Goal: Task Accomplishment & Management: Use online tool/utility

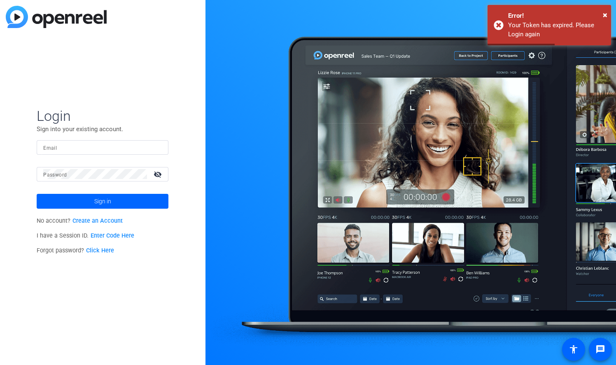
click at [73, 149] on input "Email" at bounding box center [102, 147] width 119 height 10
type input "CATHERINE.AMBROSE@IG.CA"
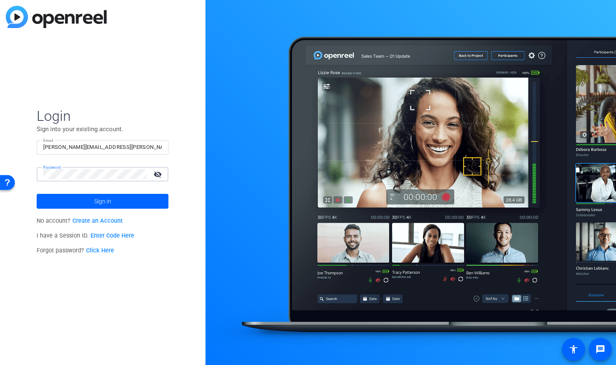
click at [37, 194] on button "Sign in" at bounding box center [103, 201] width 132 height 15
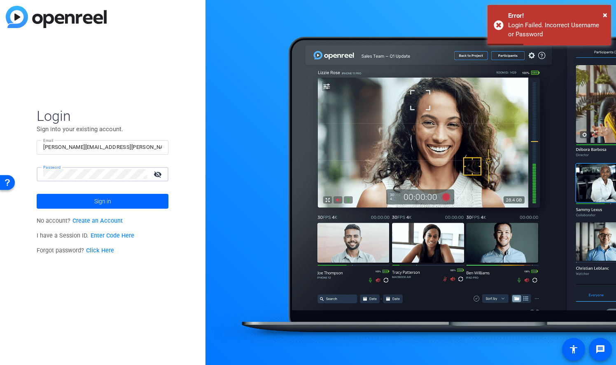
click at [159, 172] on mat-icon "visibility_off" at bounding box center [159, 174] width 20 height 12
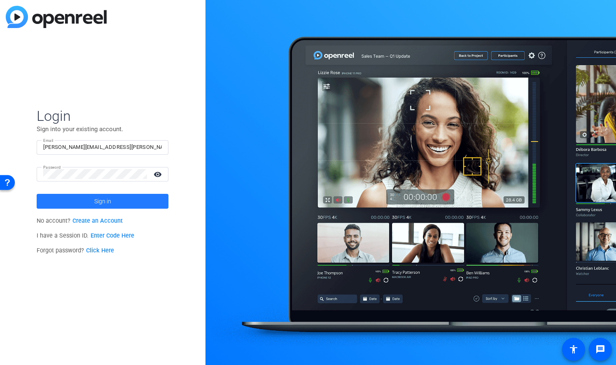
click at [122, 202] on span at bounding box center [103, 201] width 132 height 20
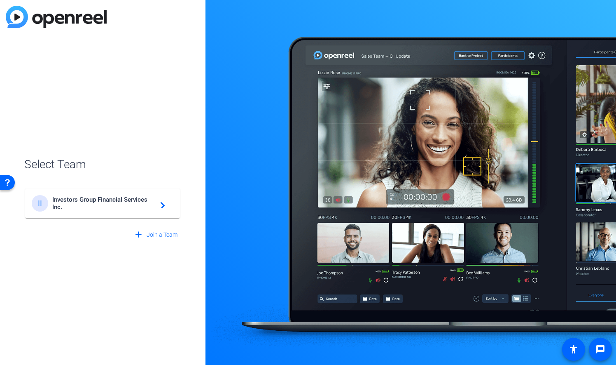
click at [122, 202] on span "Investors Group Financial Services Inc." at bounding box center [103, 203] width 103 height 15
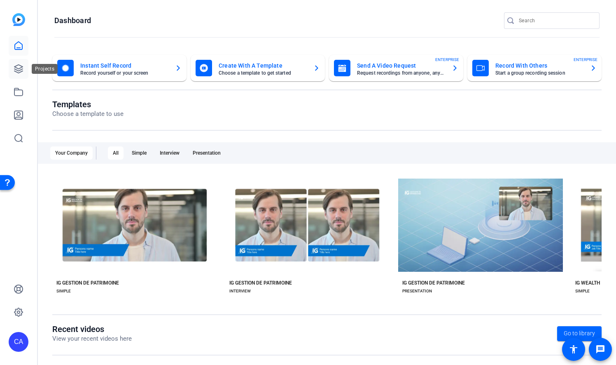
click at [22, 68] on icon at bounding box center [19, 69] width 10 height 10
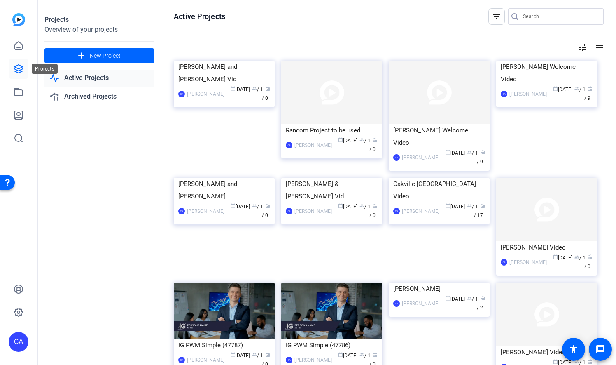
click at [20, 68] on icon at bounding box center [19, 69] width 10 height 10
click at [236, 61] on img at bounding box center [224, 61] width 101 height 0
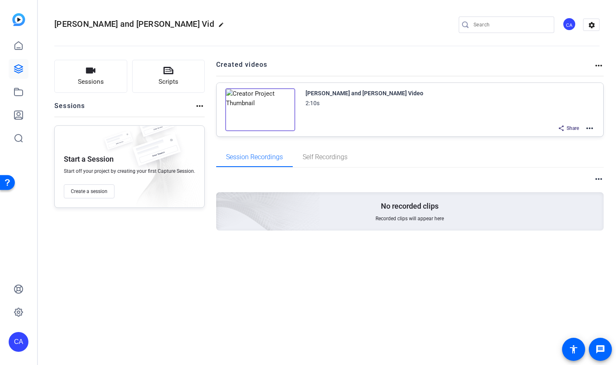
click at [592, 126] on mat-icon "more_horiz" at bounding box center [590, 128] width 10 height 10
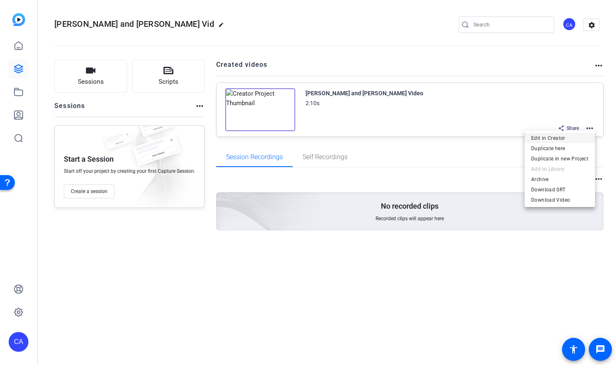
click at [577, 136] on span "Edit in Creator" at bounding box center [560, 138] width 57 height 10
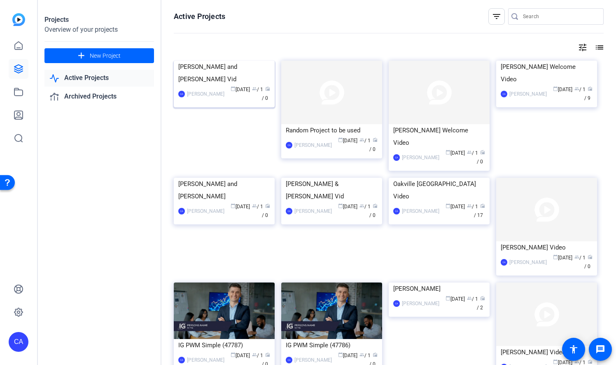
click at [261, 61] on img at bounding box center [224, 61] width 101 height 0
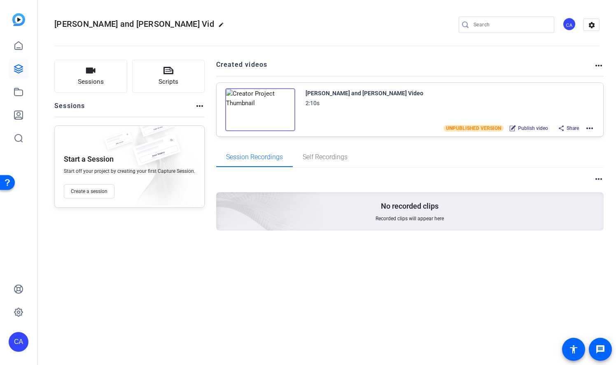
click at [592, 127] on mat-icon "more_horiz" at bounding box center [590, 128] width 10 height 10
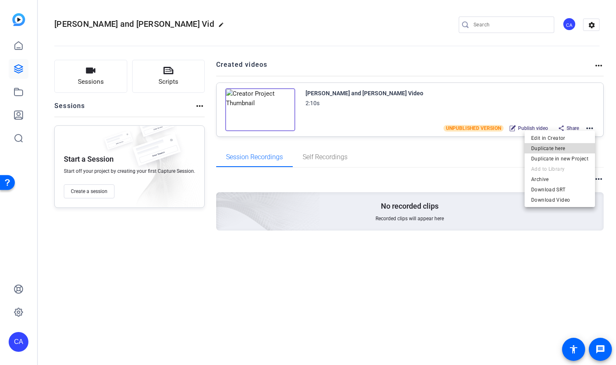
click at [570, 148] on span "Duplicate here" at bounding box center [560, 148] width 57 height 10
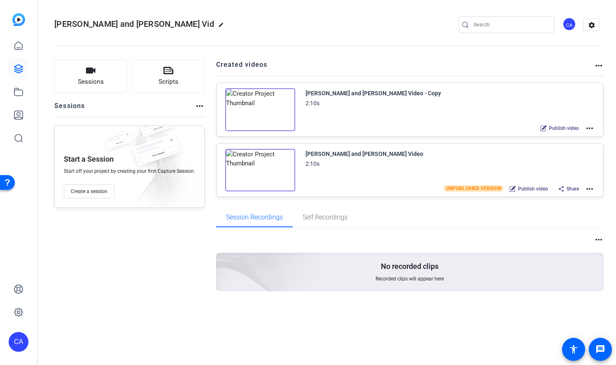
click at [591, 129] on mat-icon "more_horiz" at bounding box center [590, 128] width 10 height 10
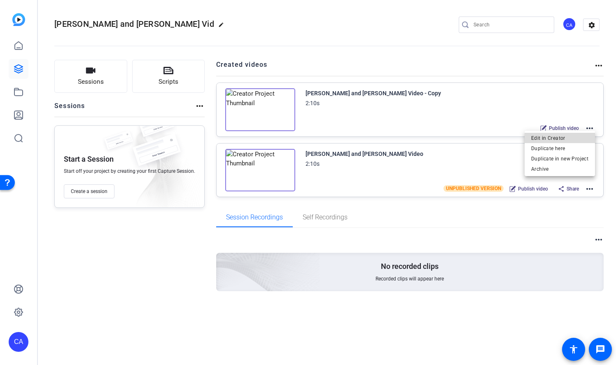
click at [582, 138] on span "Edit in Creator" at bounding box center [560, 138] width 57 height 10
